Goal: Task Accomplishment & Management: Complete application form

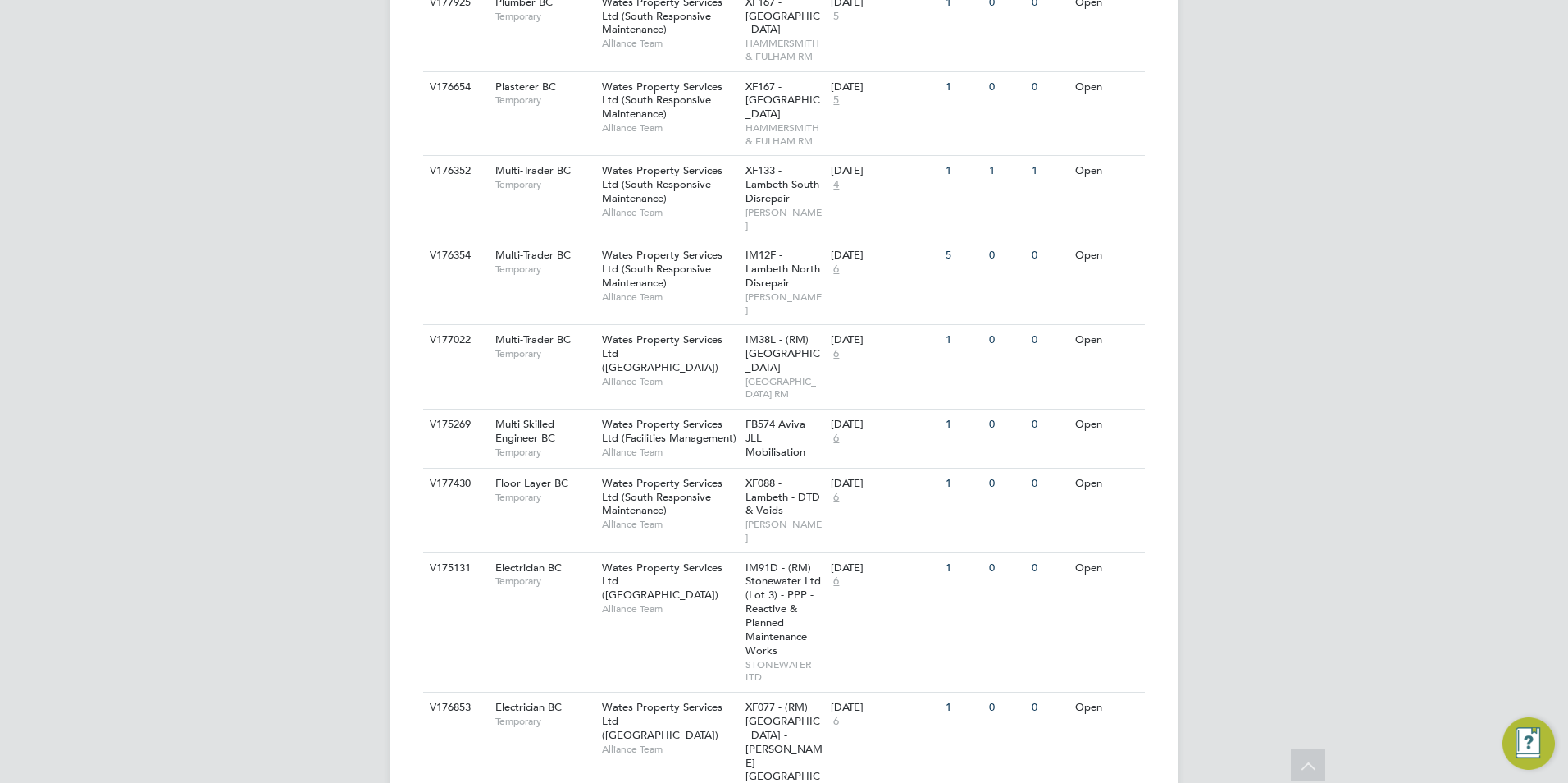
scroll to position [1312, 0]
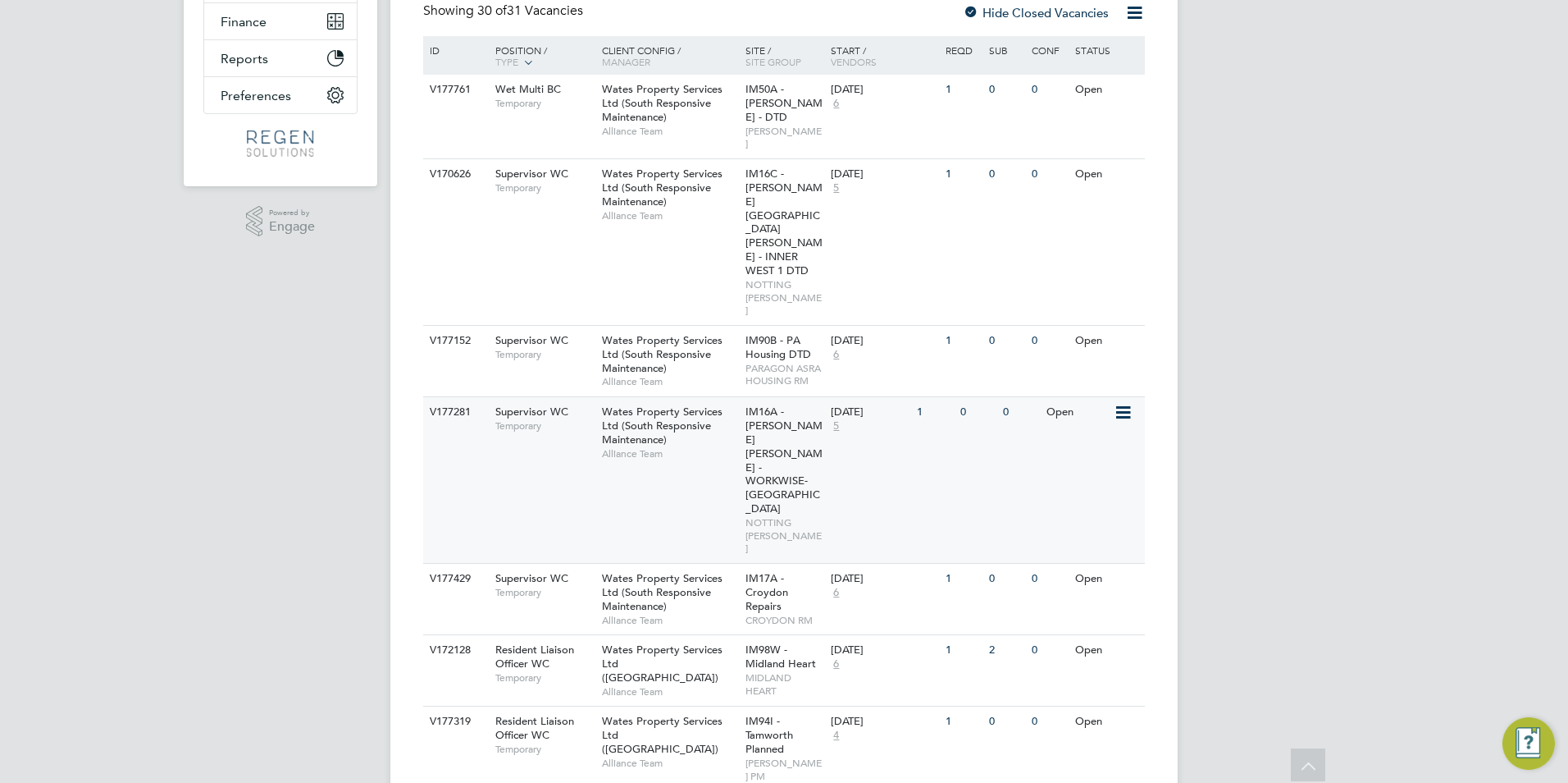
scroll to position [492, 0]
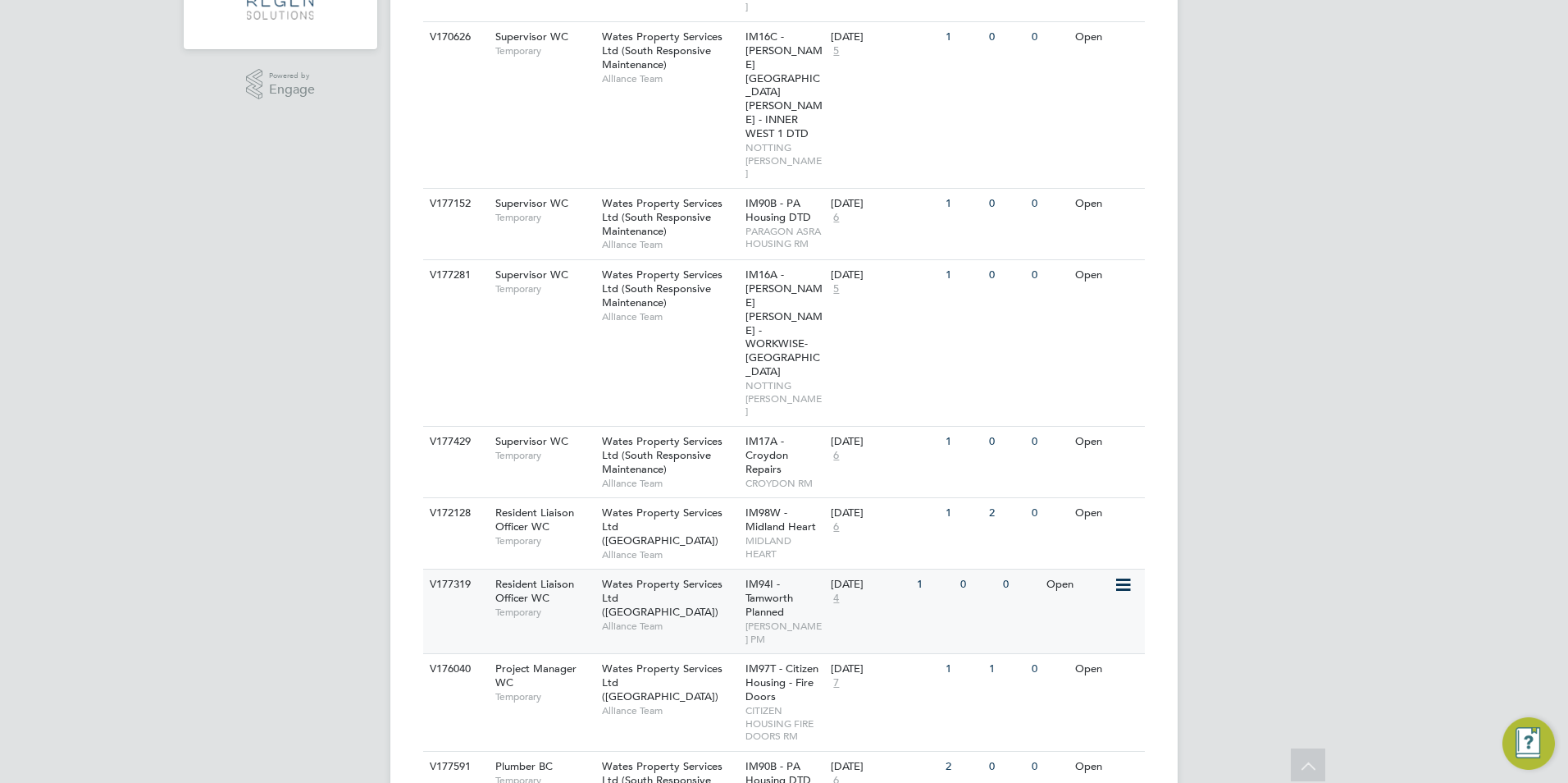
click at [732, 619] on span "Alliance Team" at bounding box center [669, 625] width 135 height 13
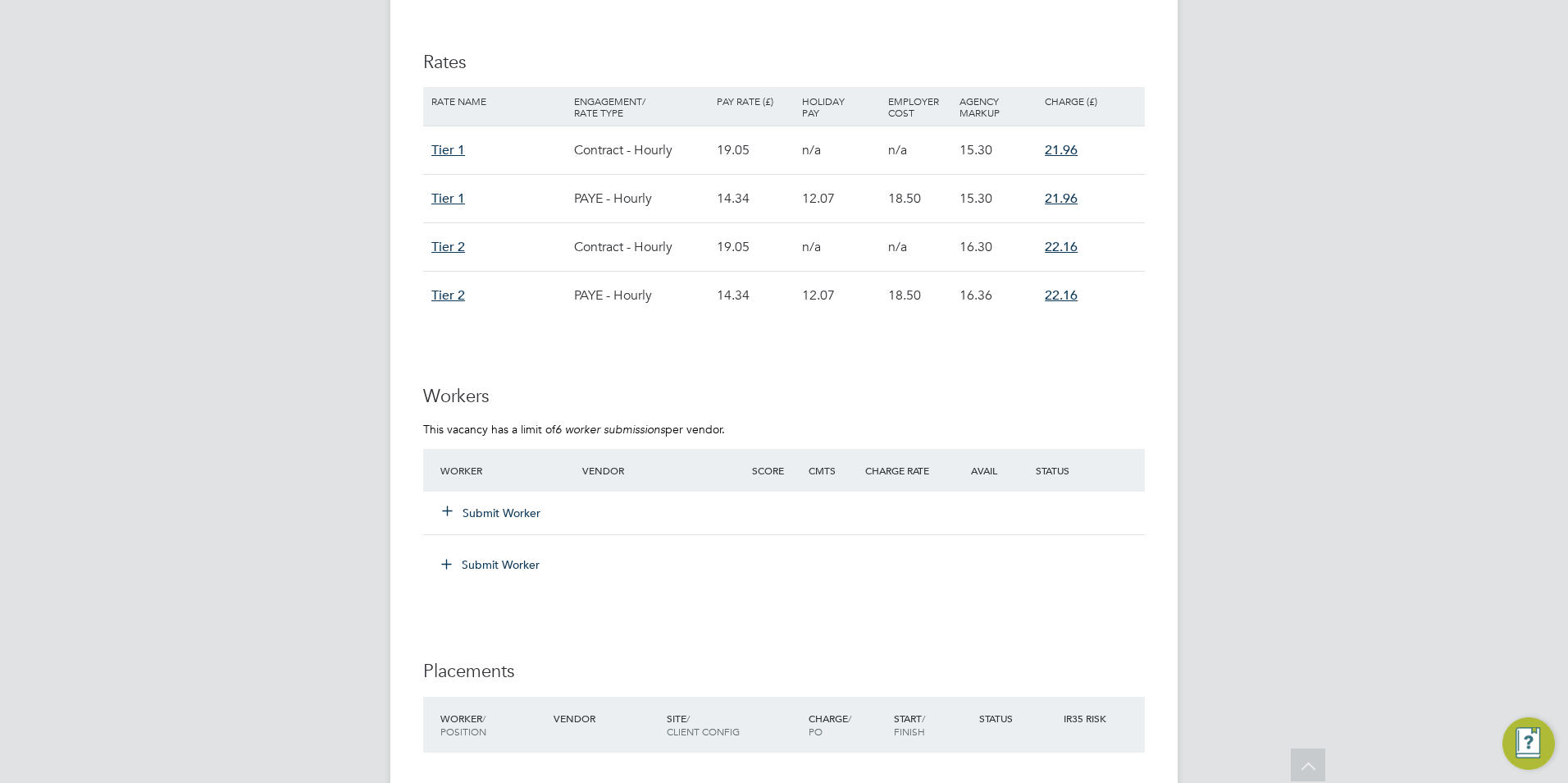
click at [497, 514] on button "Submit Worker" at bounding box center [492, 513] width 98 height 17
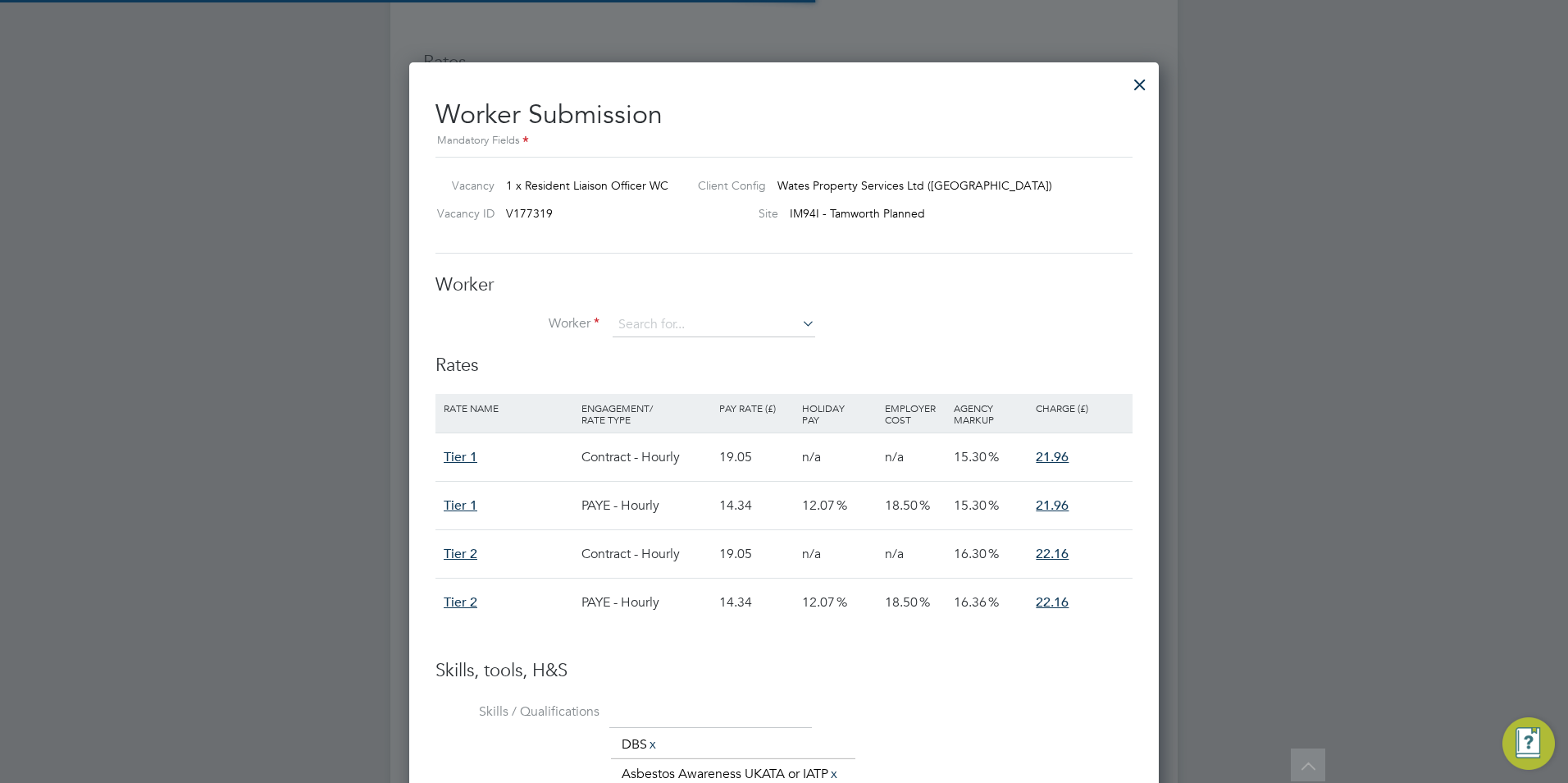
scroll to position [48, 138]
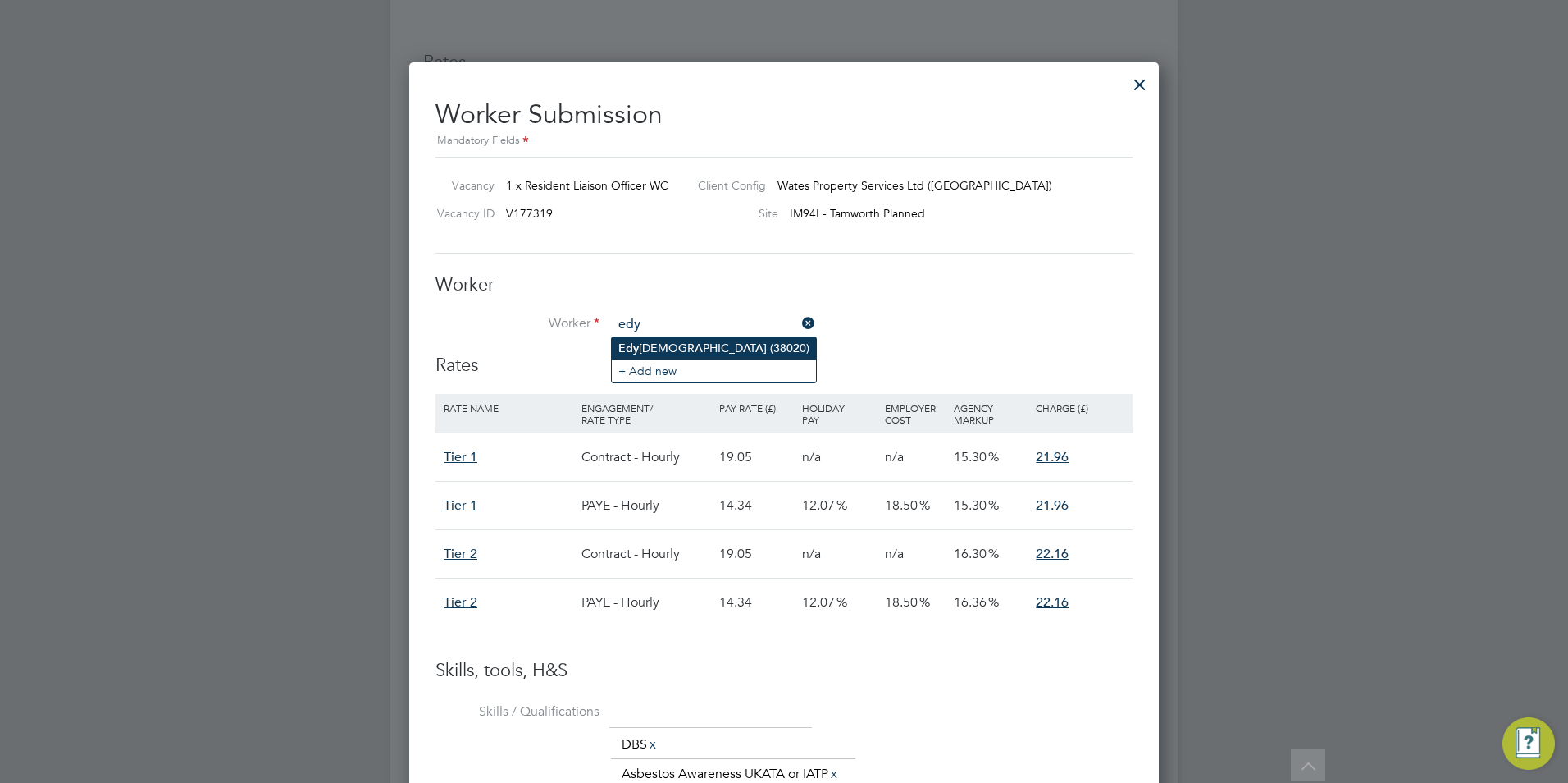
click at [655, 338] on li "[PERSON_NAME] (38020)" at bounding box center [714, 348] width 204 height 23
type input "[PERSON_NAME] (38020)"
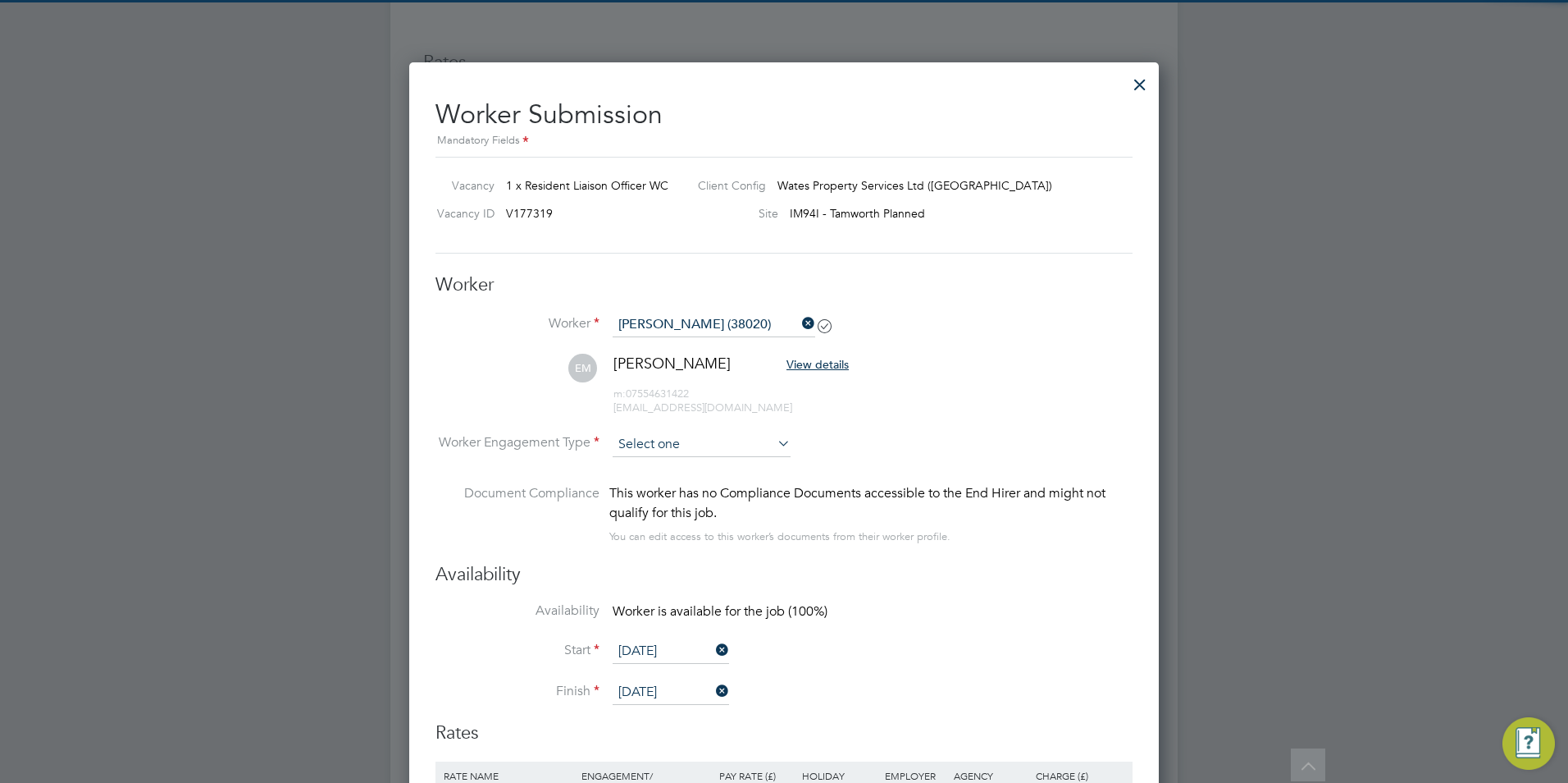
click at [656, 446] on input at bounding box center [701, 444] width 178 height 24
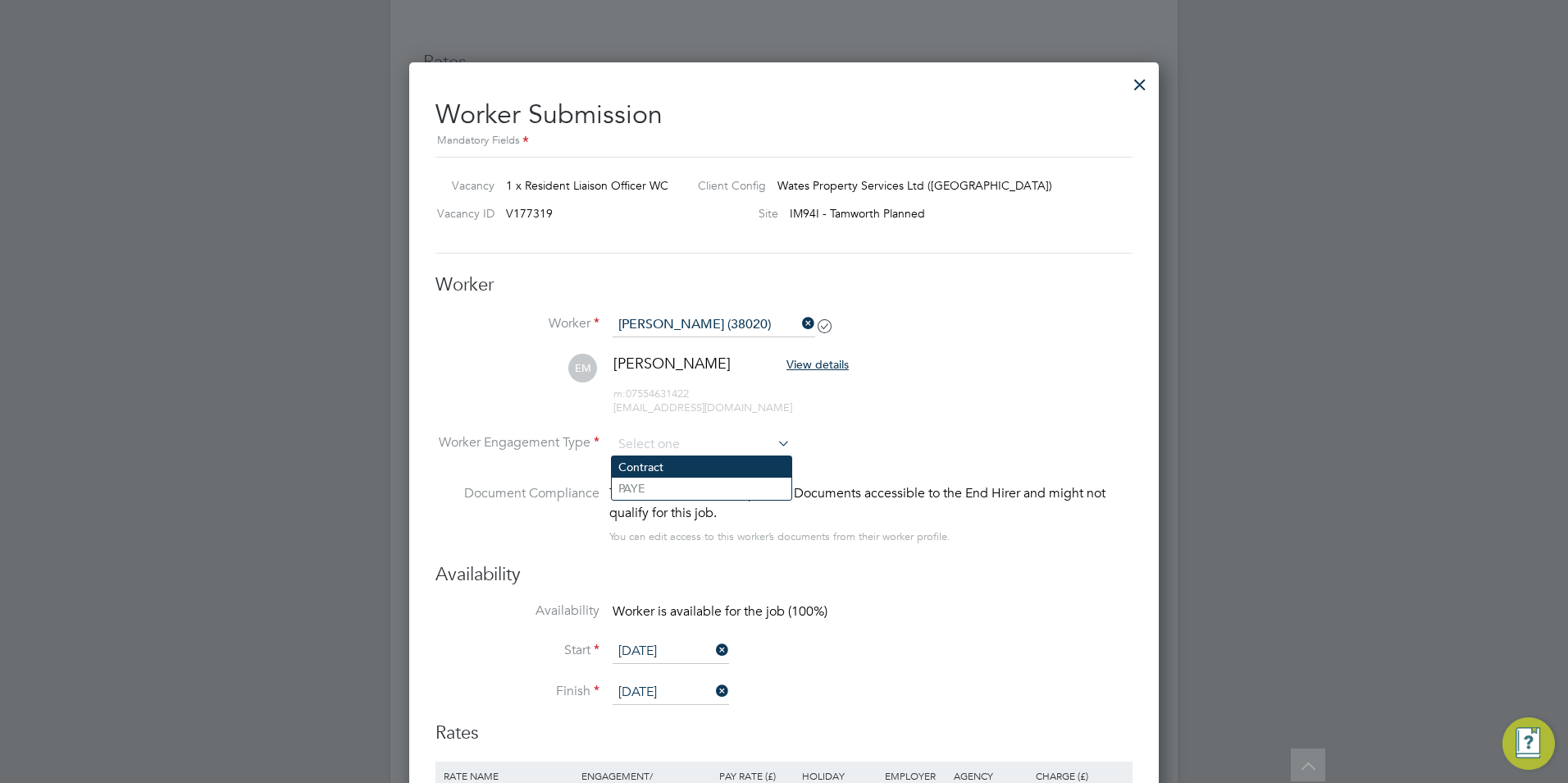
click at [686, 471] on li "Contract" at bounding box center [701, 466] width 179 height 22
type input "Contract"
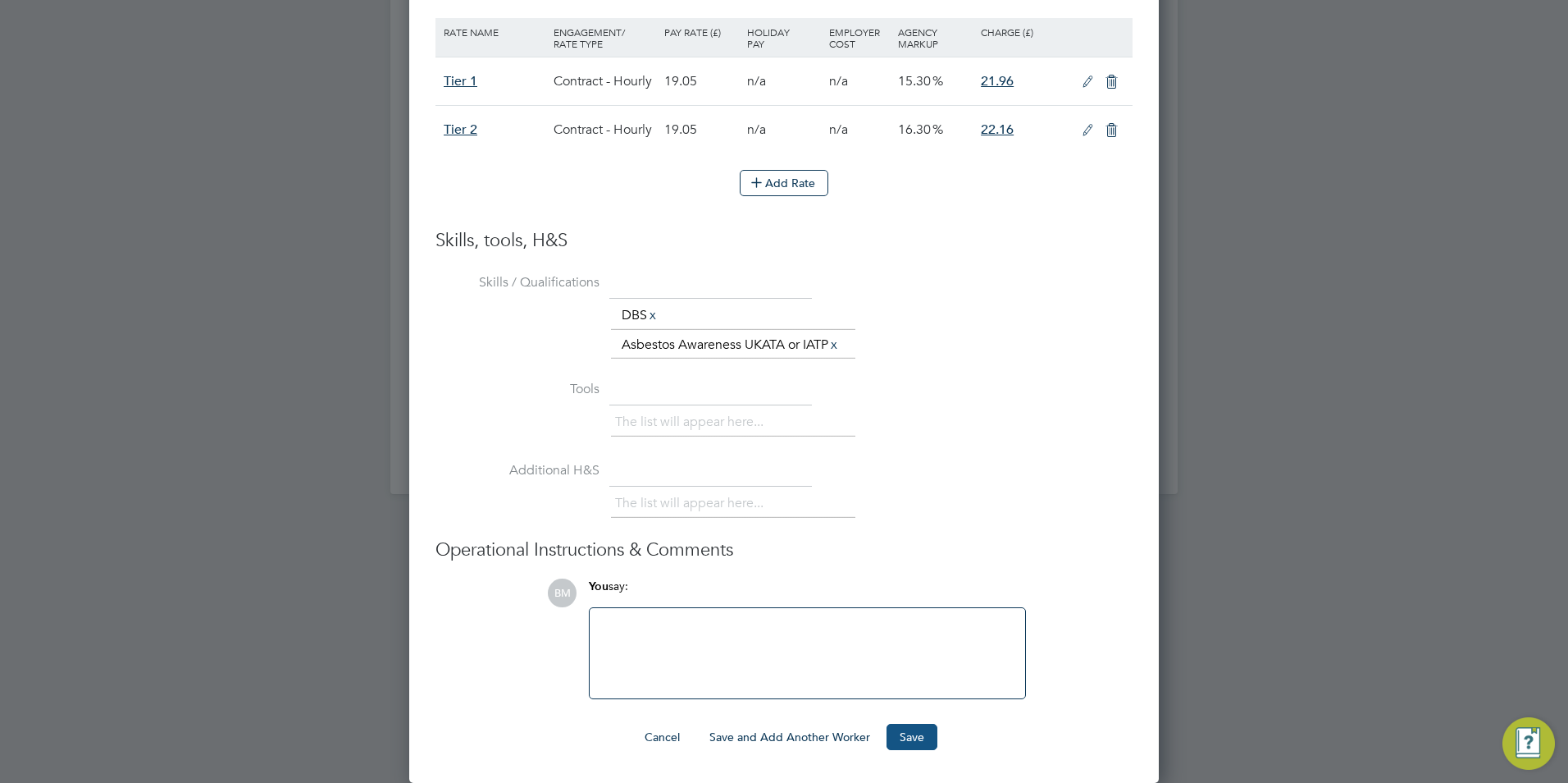
click at [931, 730] on button "Save" at bounding box center [912, 736] width 51 height 26
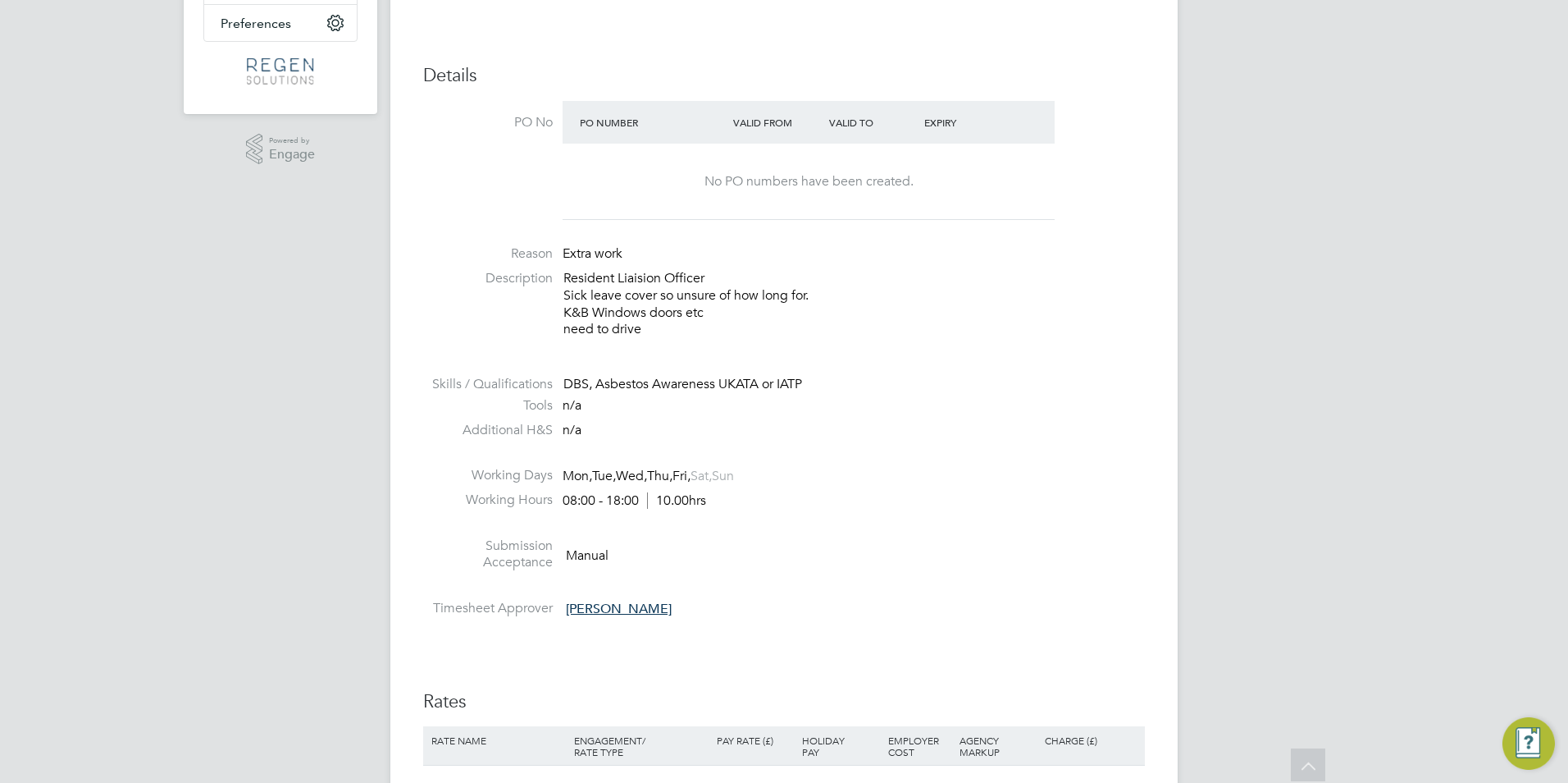
scroll to position [164, 0]
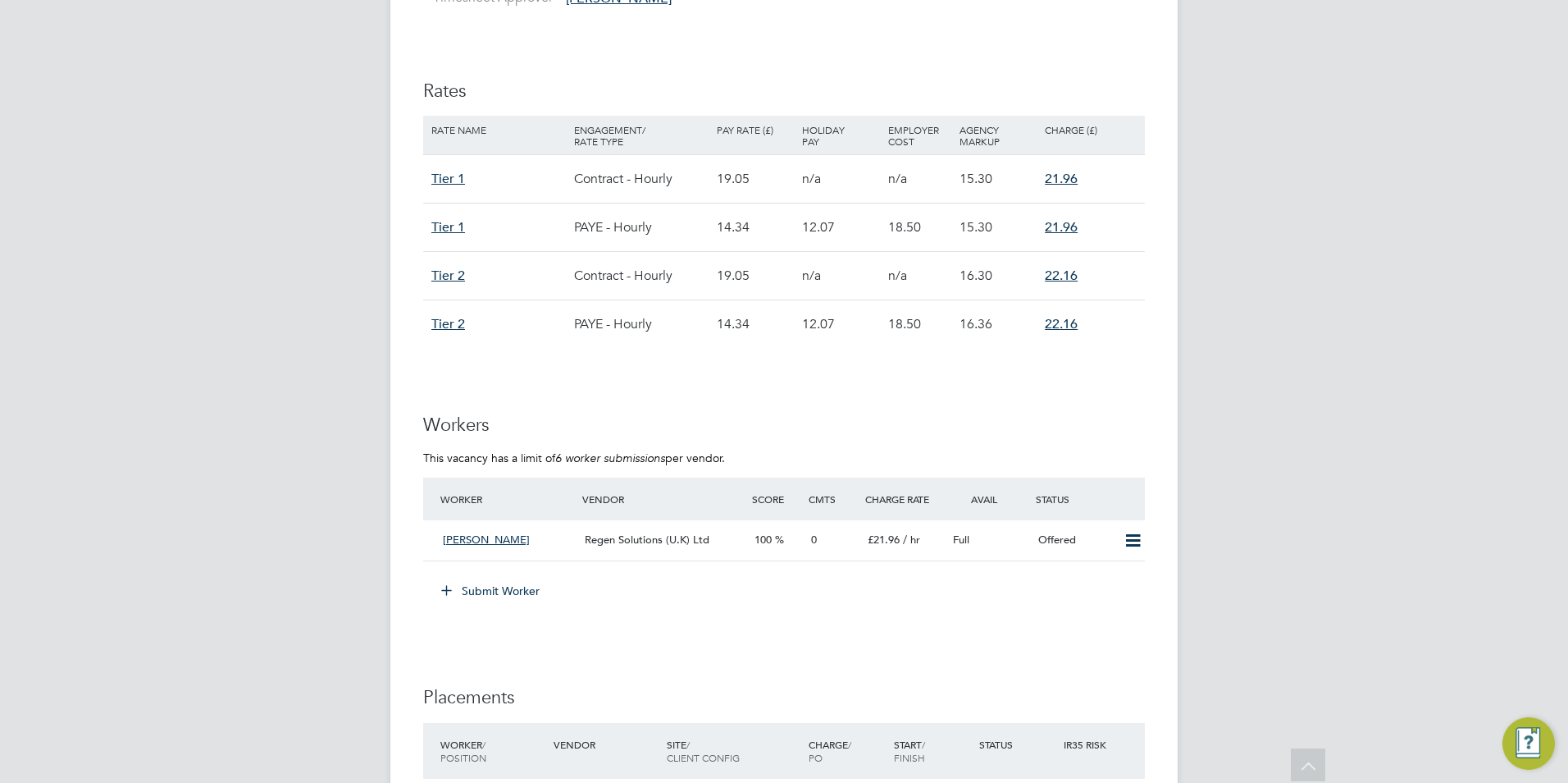
scroll to position [1066, 0]
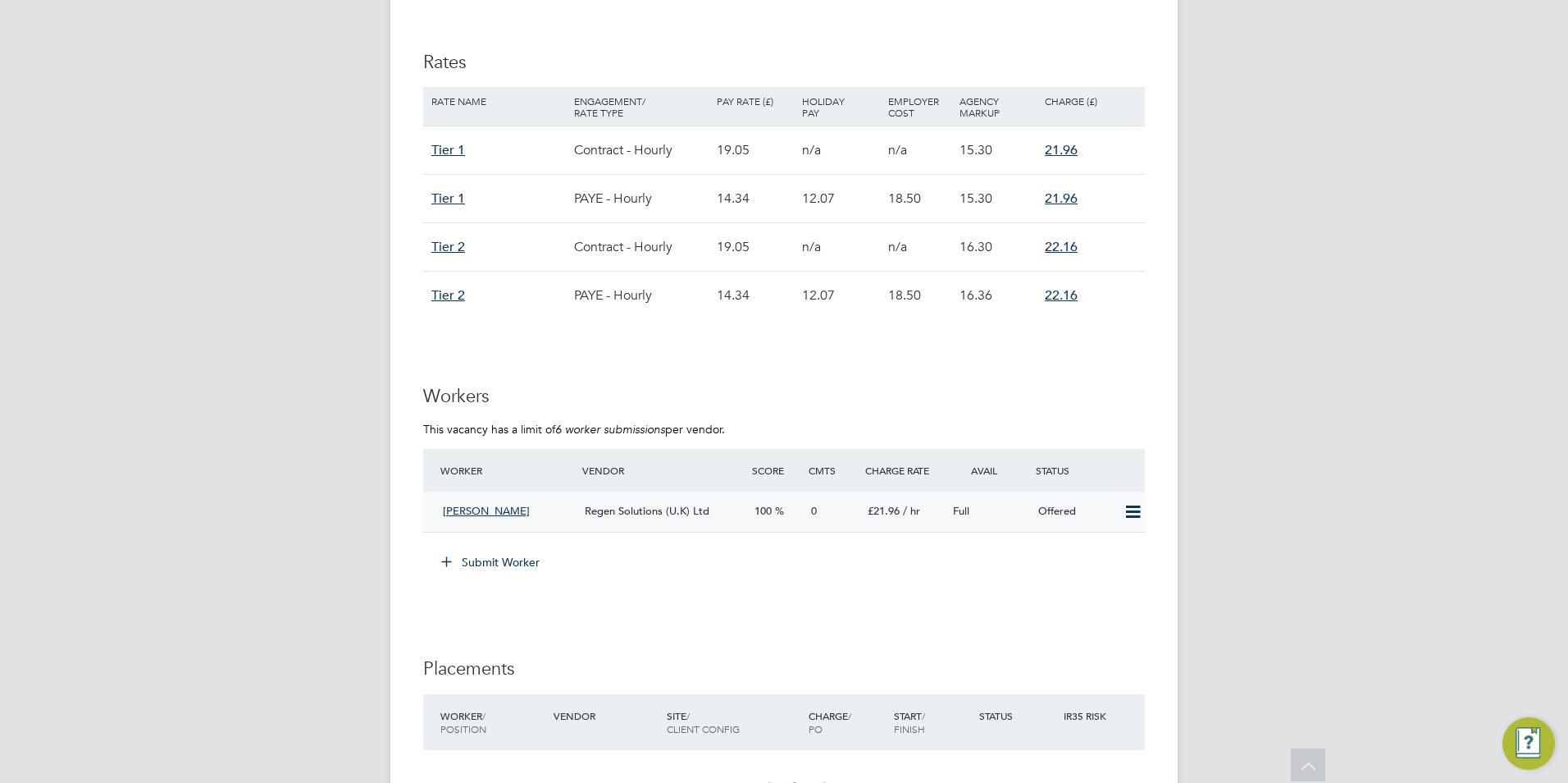
click at [1134, 514] on icon at bounding box center [1132, 512] width 21 height 13
click at [1103, 543] on li "Confirm" at bounding box center [1109, 547] width 63 height 23
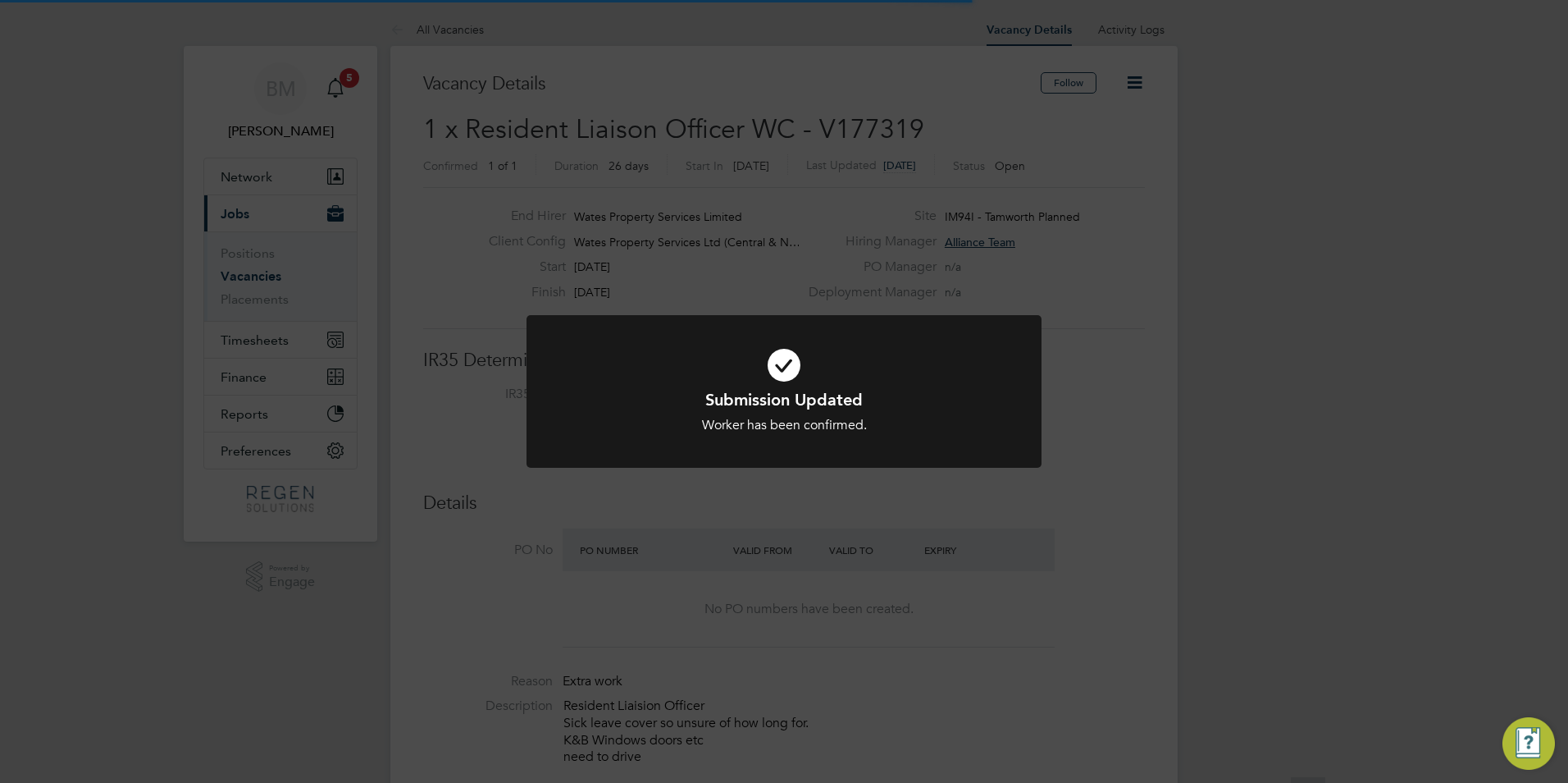
scroll to position [48, 144]
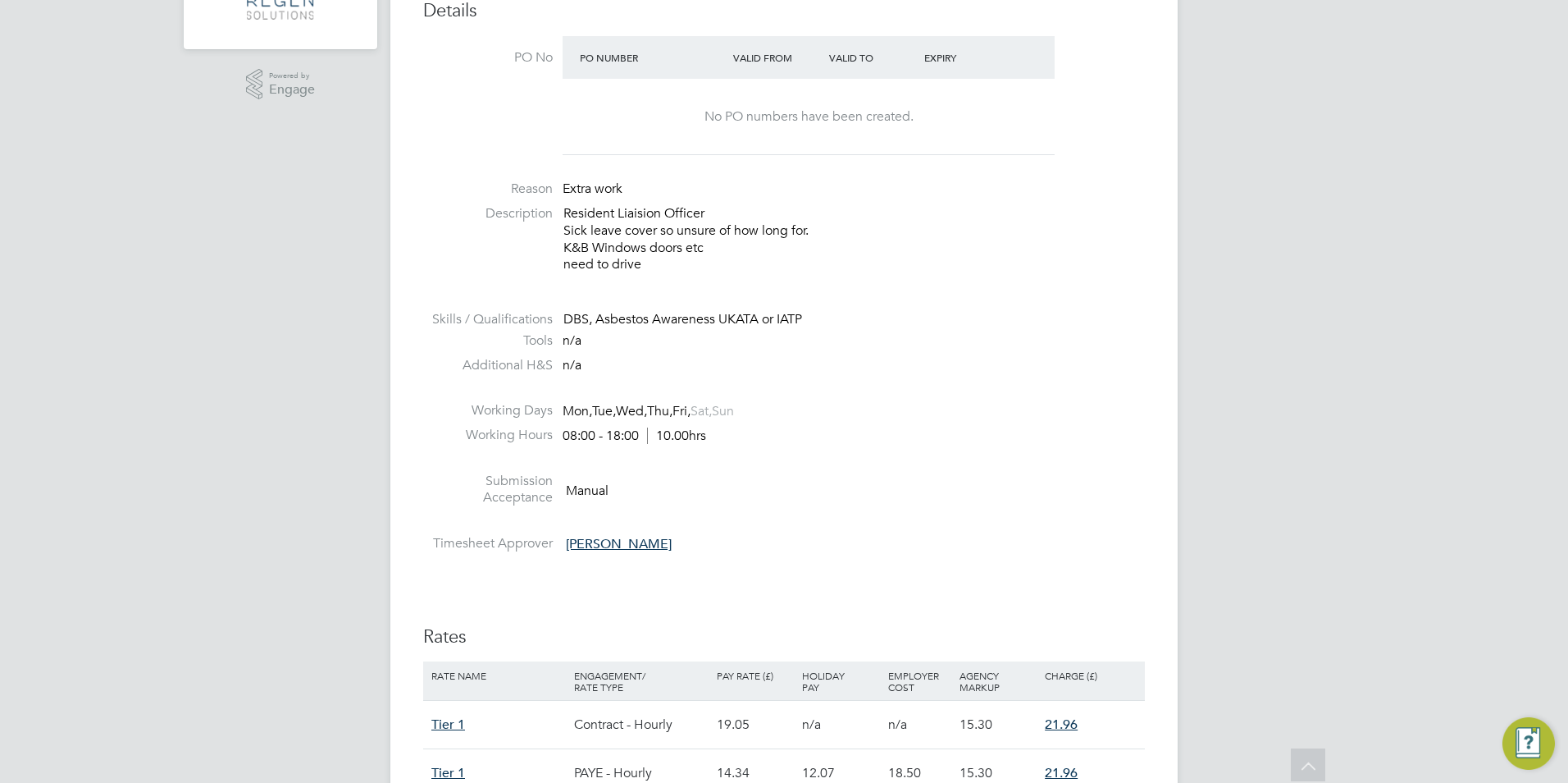
click at [0, 782] on html "BM Billy Mcnamara Notifications 5 Applications: Network Team Members Businesses…" at bounding box center [784, 671] width 1568 height 2327
drag, startPoint x: 952, startPoint y: 739, endPoint x: 1155, endPoint y: 763, distance: 204.4
click at [1062, 749] on div "Rate Name Engagement/ Rate Type Pay Rate (£) Holiday Pay Employer Cost Agency M…" at bounding box center [784, 777] width 722 height 232
